Goal: Information Seeking & Learning: Compare options

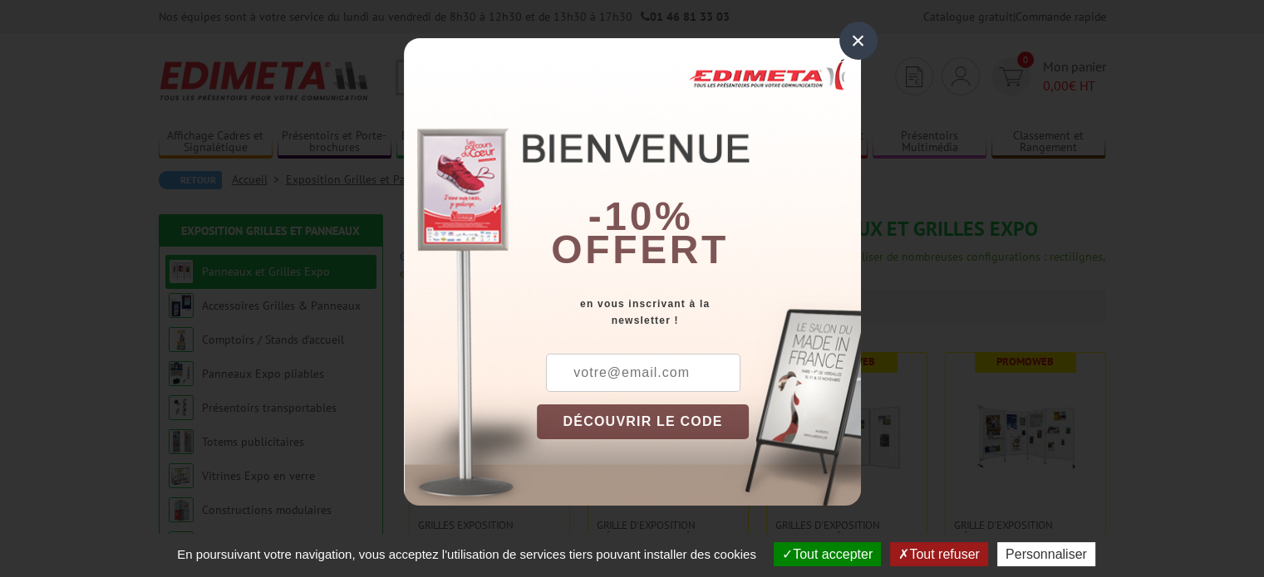
click at [859, 41] on div "×" at bounding box center [858, 41] width 38 height 38
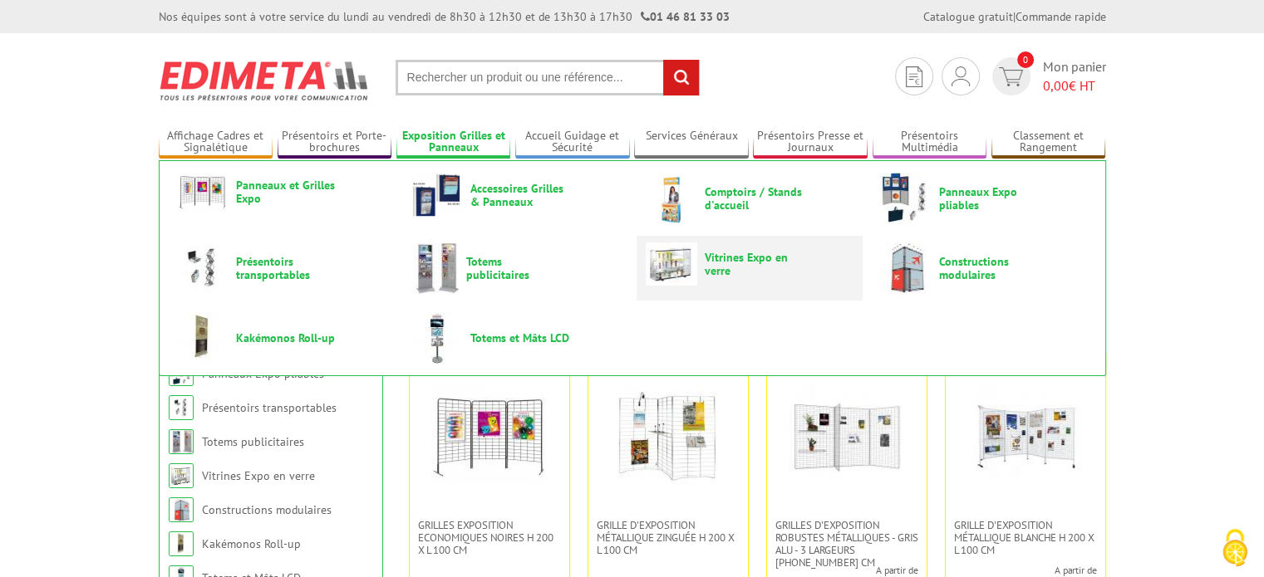
click at [719, 284] on link "Vitrines Expo en verre" at bounding box center [749, 264] width 208 height 43
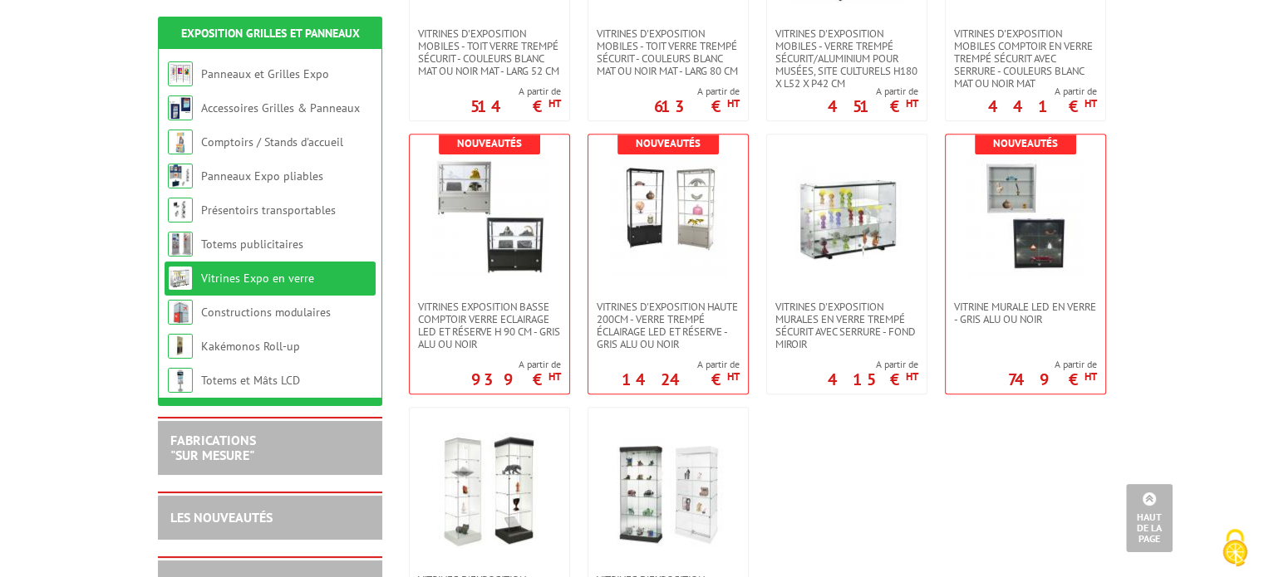
scroll to position [775, 0]
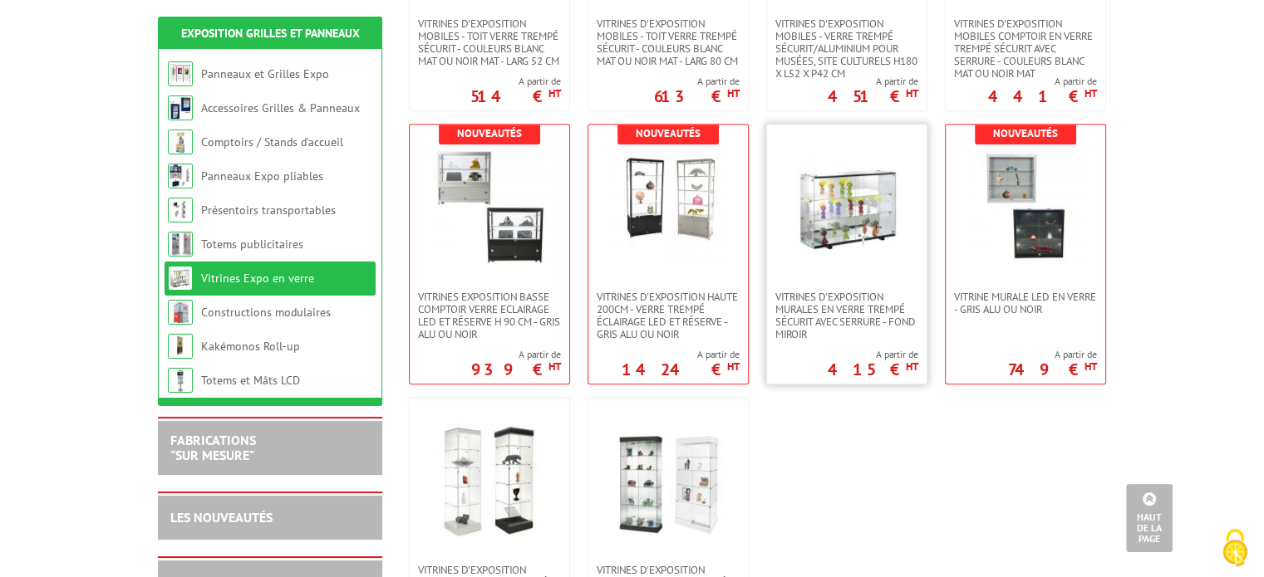
click at [822, 237] on img at bounding box center [846, 208] width 116 height 116
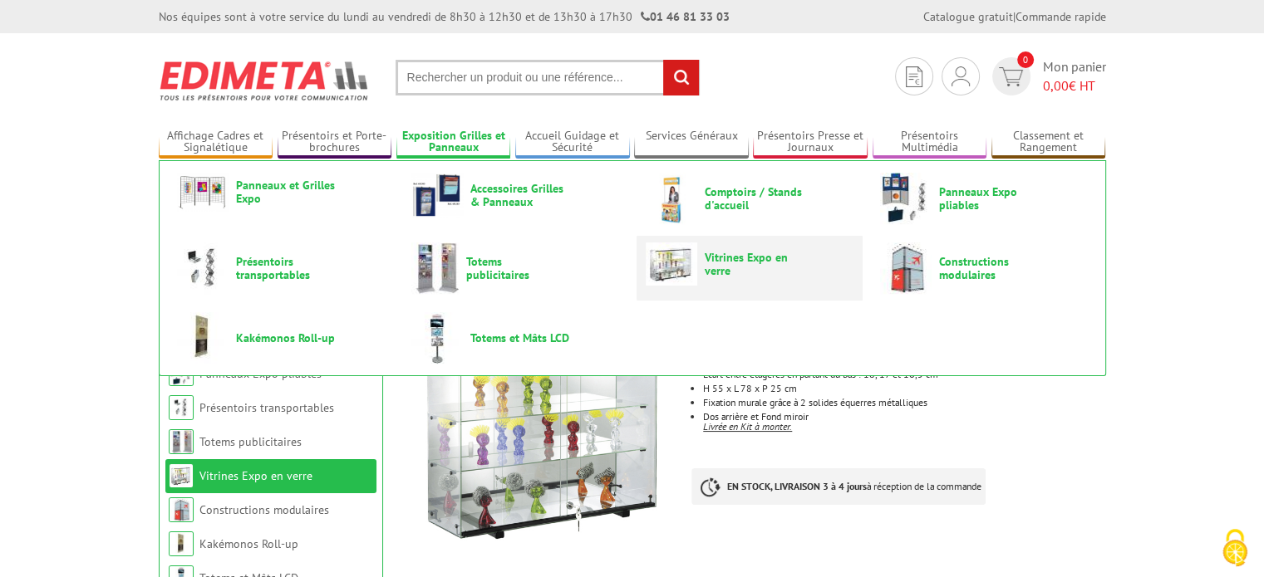
click at [724, 254] on span "Vitrines Expo en verre" at bounding box center [754, 264] width 100 height 27
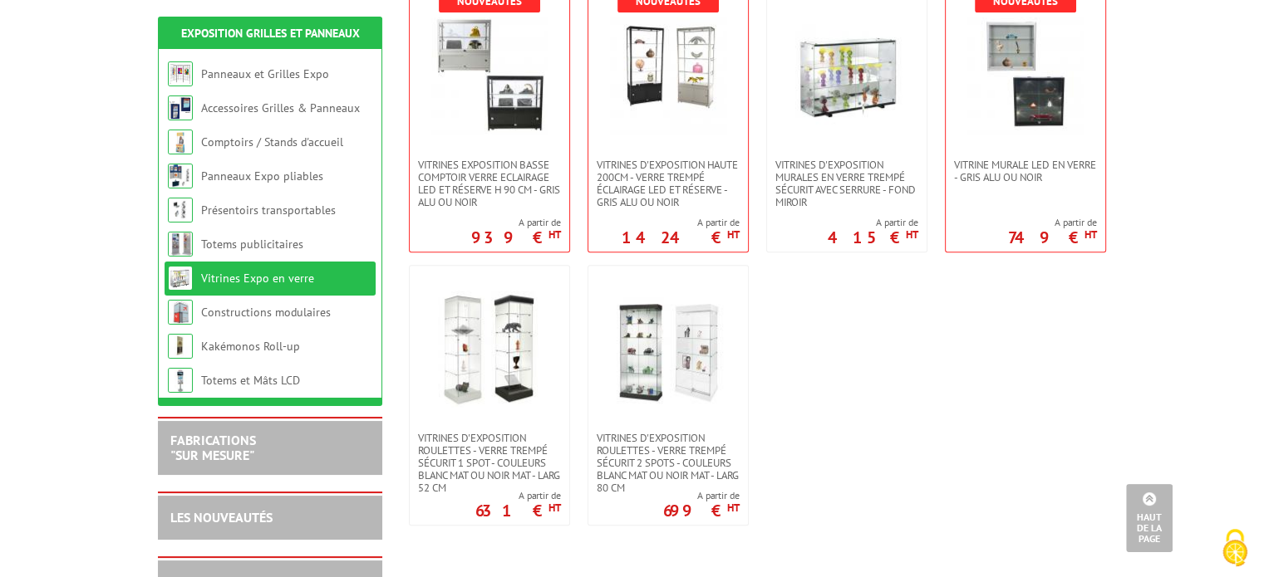
scroll to position [941, 0]
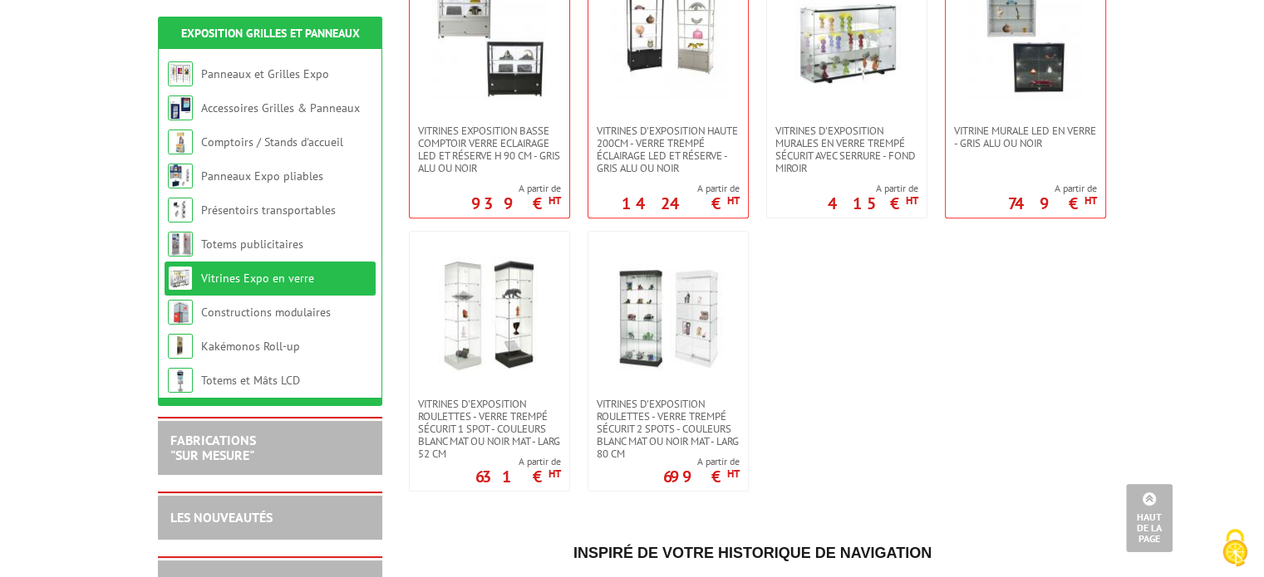
click at [644, 295] on img at bounding box center [668, 315] width 116 height 116
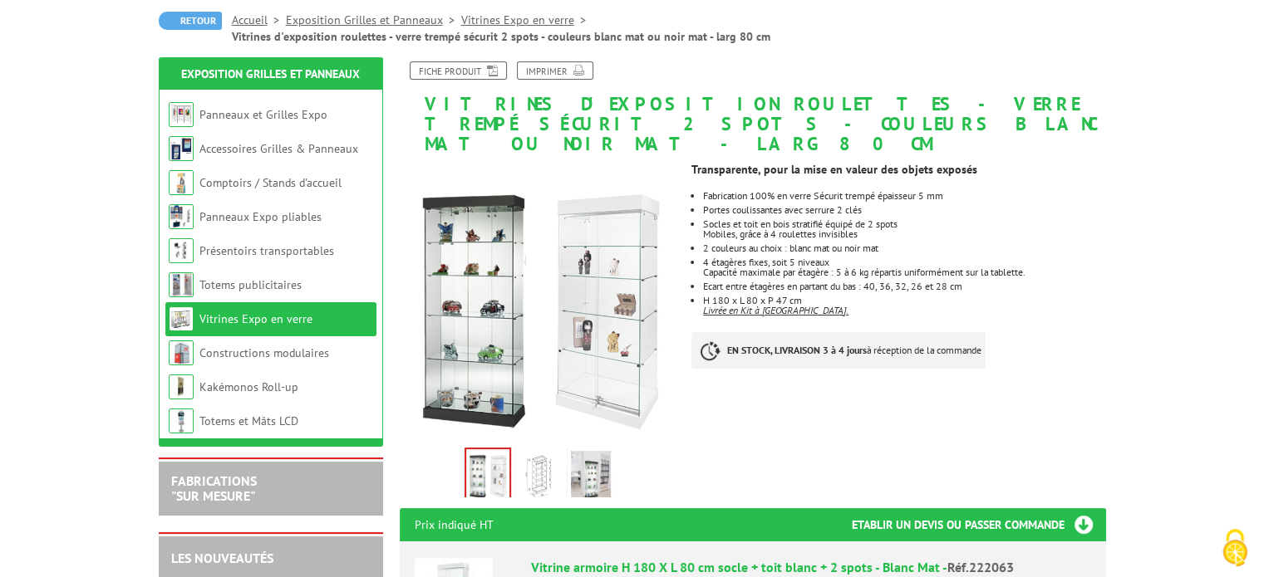
scroll to position [166, 0]
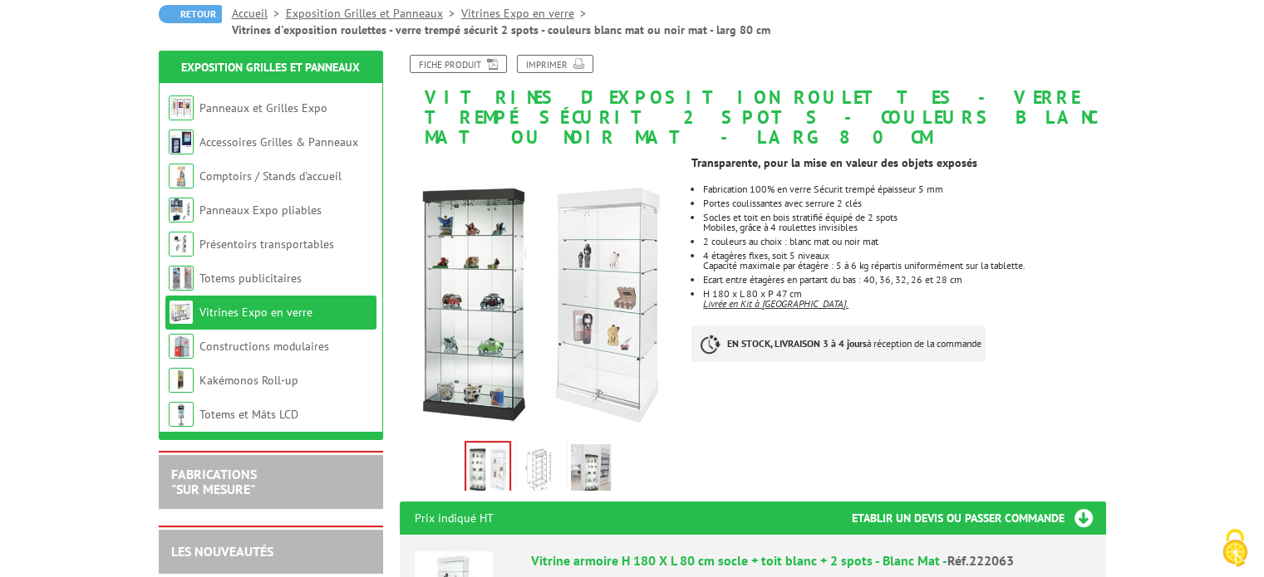
click at [531, 451] on img at bounding box center [539, 470] width 40 height 52
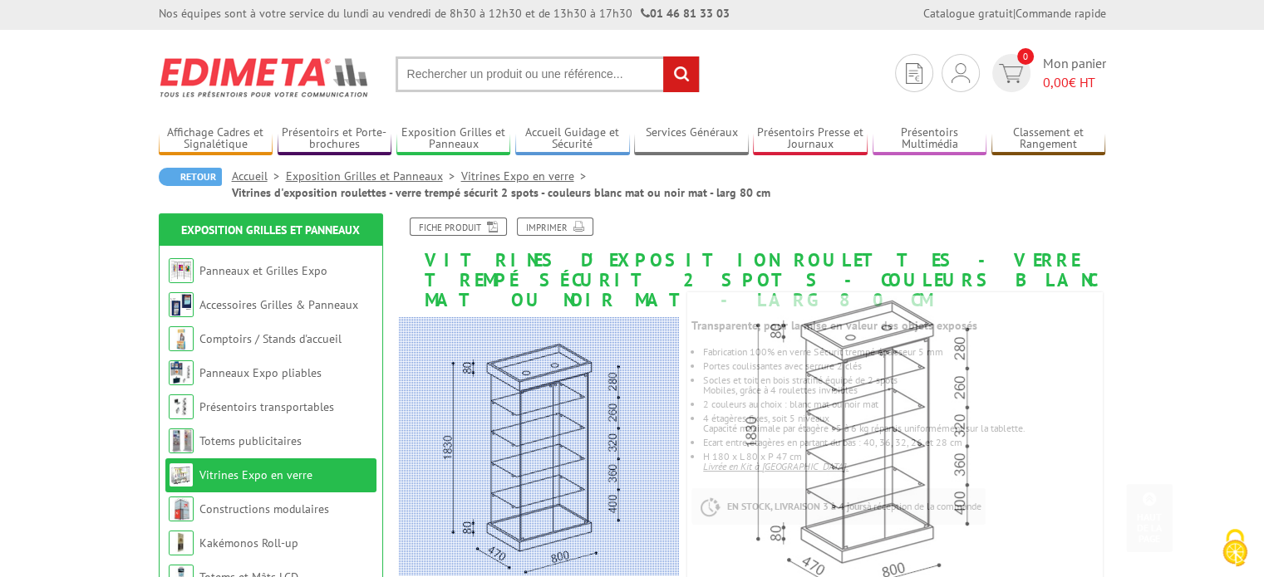
scroll to position [0, 0]
